Goal: Navigation & Orientation: Find specific page/section

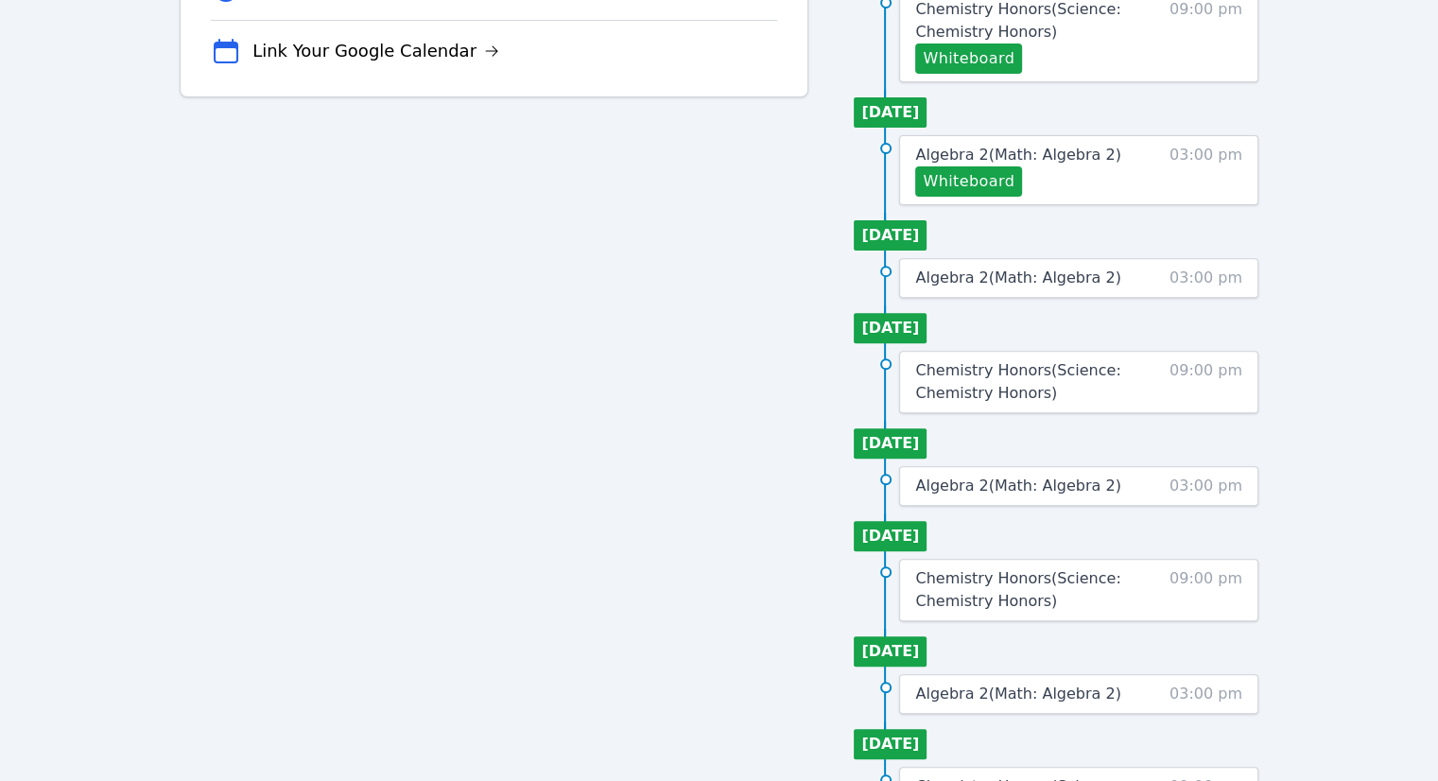
scroll to position [735, 0]
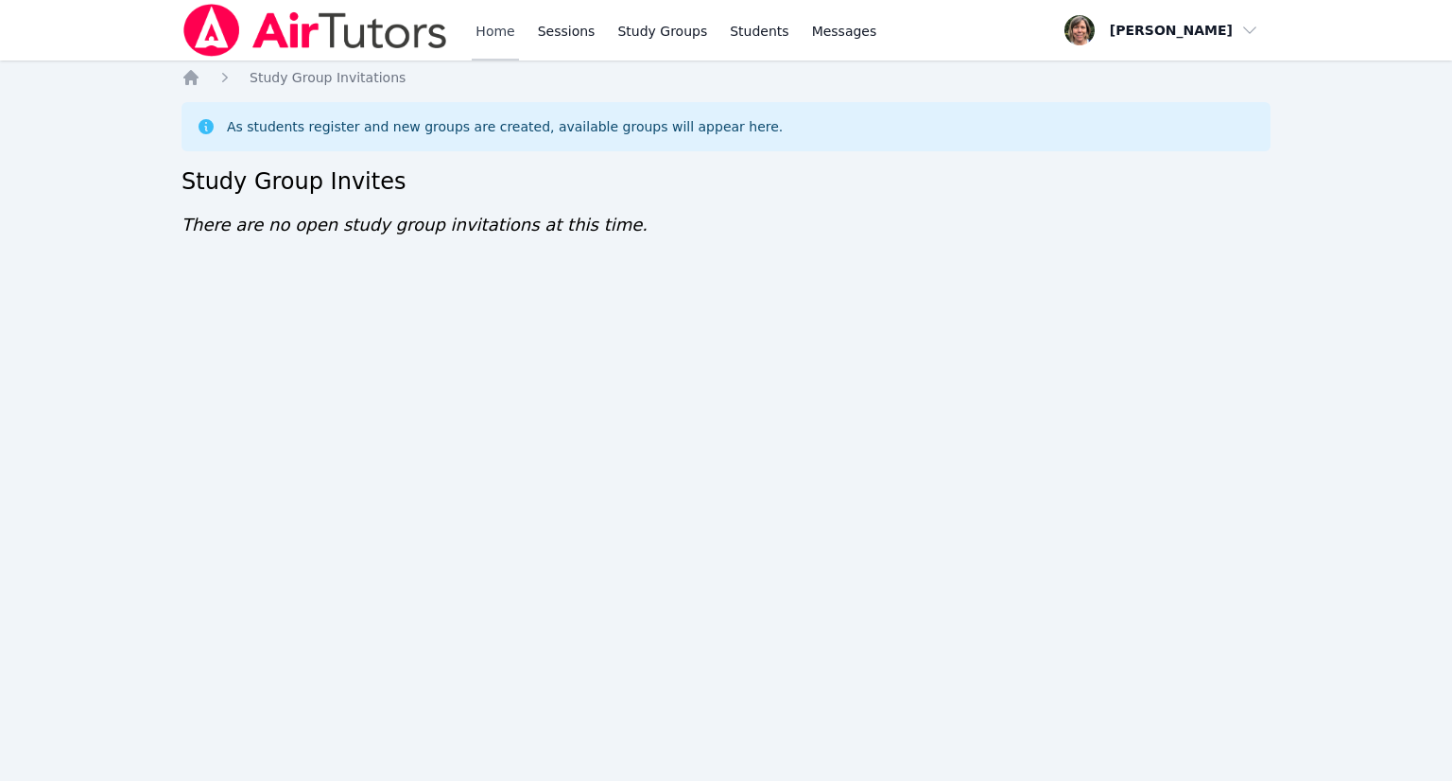
click at [498, 26] on link "Home" at bounding box center [495, 30] width 46 height 61
